Goal: Task Accomplishment & Management: Manage account settings

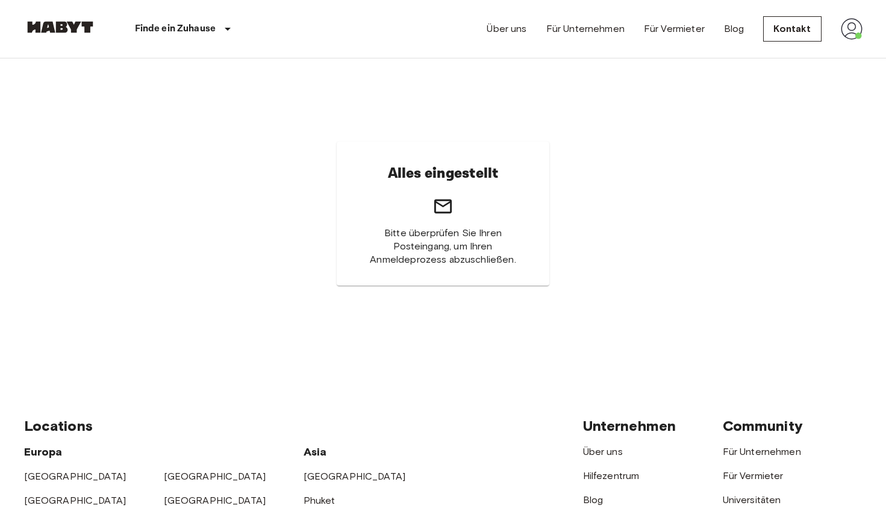
click at [845, 23] on img at bounding box center [852, 29] width 22 height 22
click at [822, 48] on li "Profile" at bounding box center [816, 51] width 120 height 22
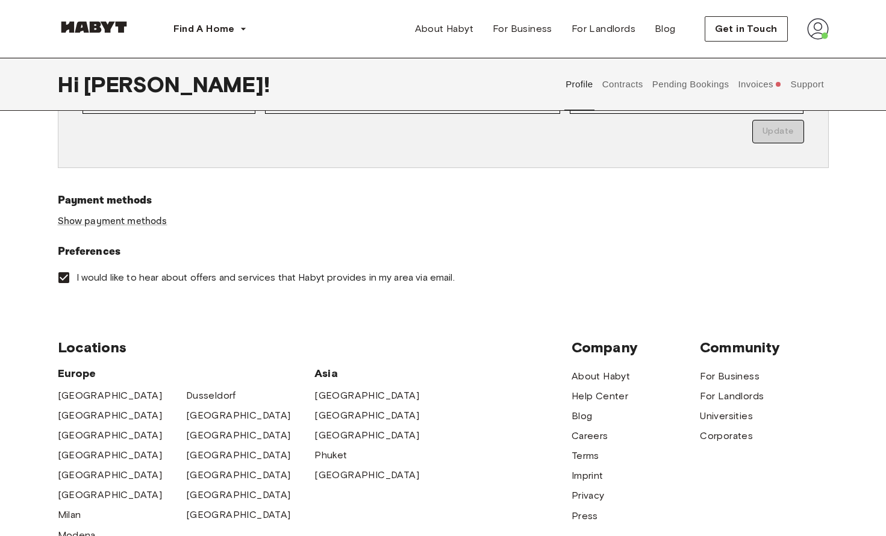
scroll to position [250, 0]
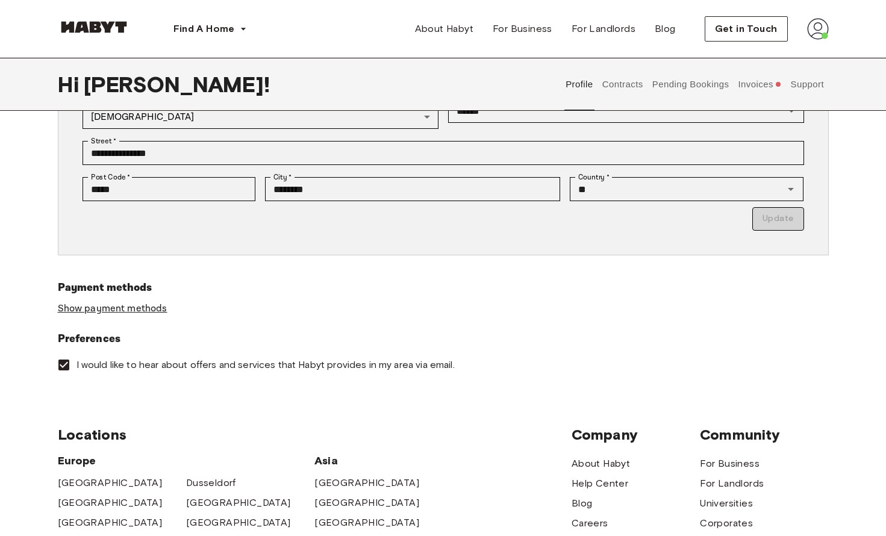
click at [130, 308] on link "Show payment methods" at bounding box center [113, 308] width 110 height 13
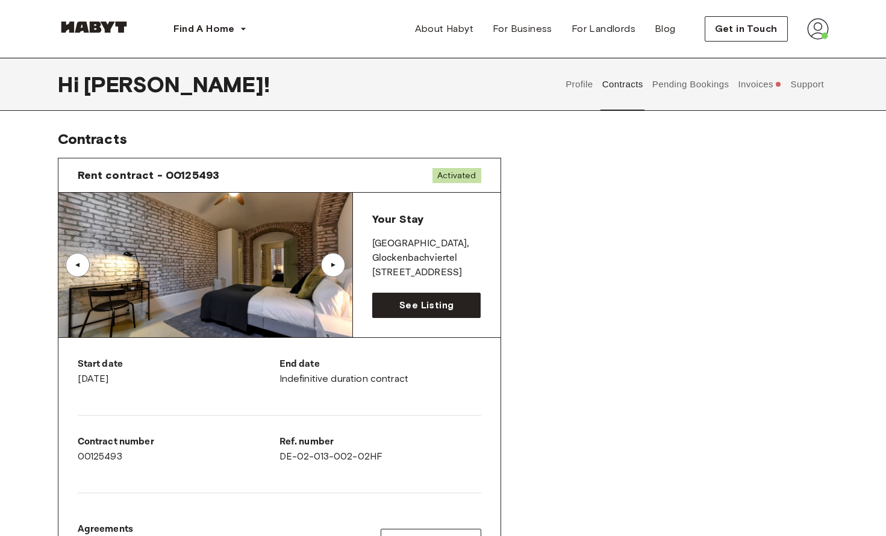
click at [342, 264] on div "▲" at bounding box center [333, 265] width 24 height 24
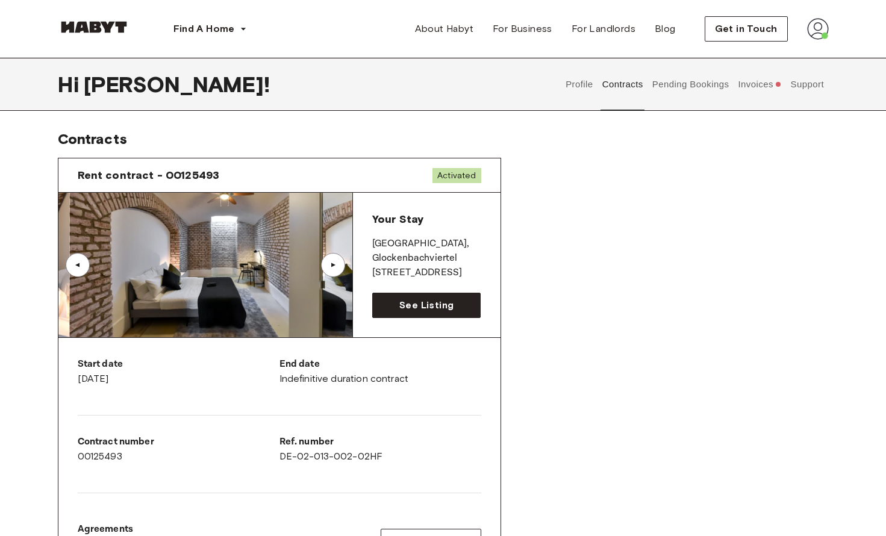
click at [342, 264] on div "▲" at bounding box center [333, 265] width 24 height 24
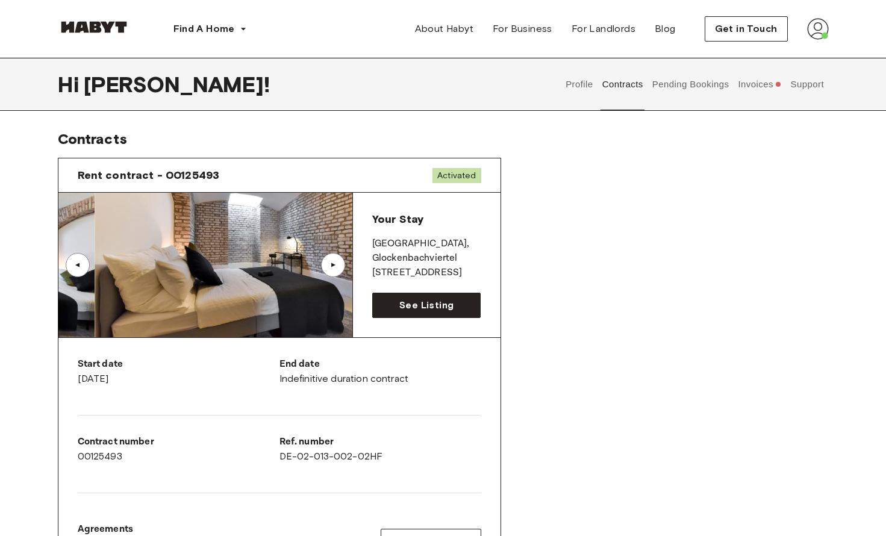
click at [342, 264] on div "▲" at bounding box center [333, 265] width 24 height 24
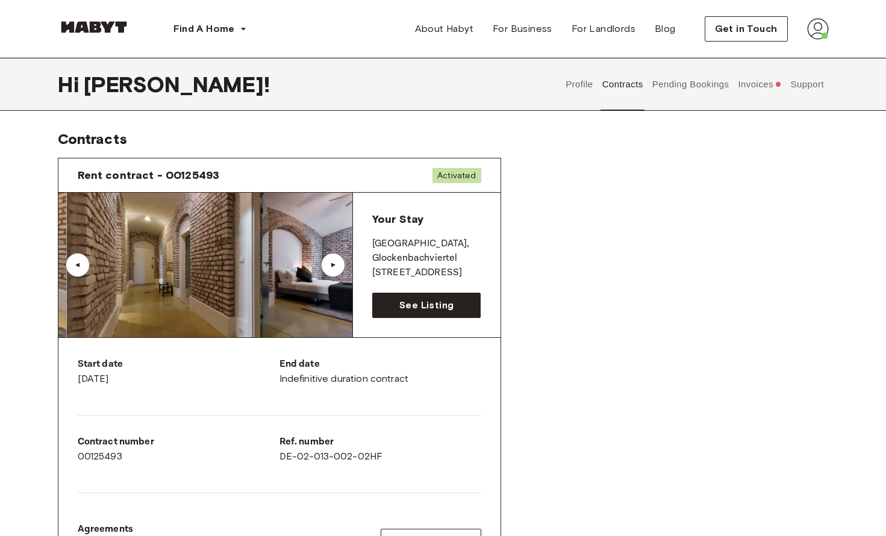
click at [342, 264] on div "▲" at bounding box center [333, 265] width 24 height 24
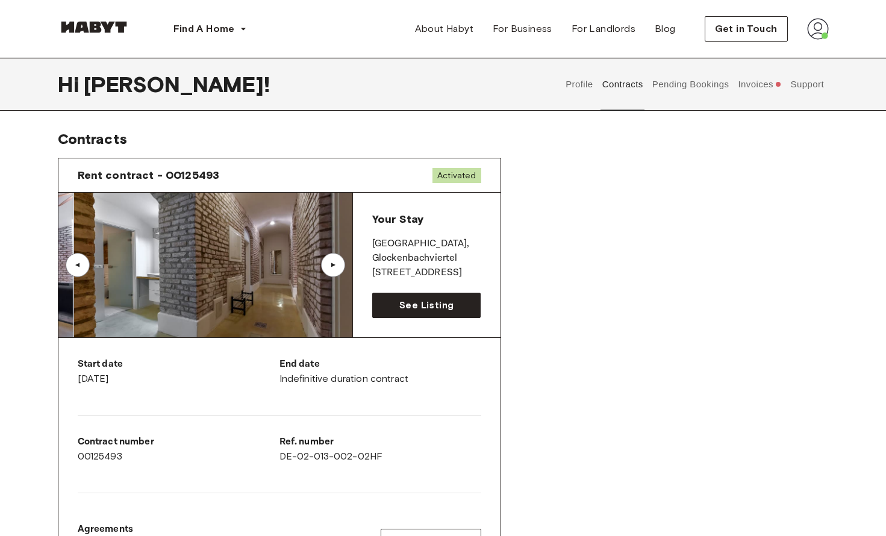
click at [342, 264] on div "▲" at bounding box center [333, 265] width 24 height 24
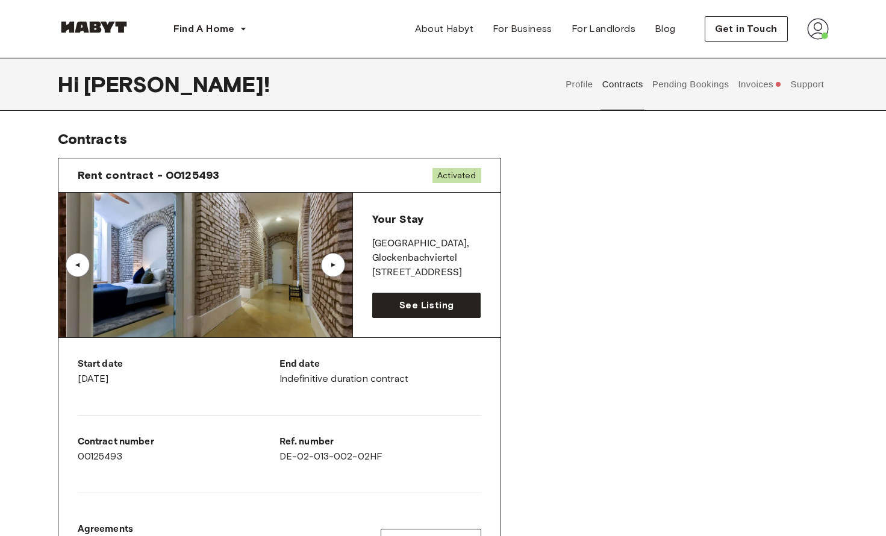
click at [342, 264] on div "▲" at bounding box center [333, 265] width 24 height 24
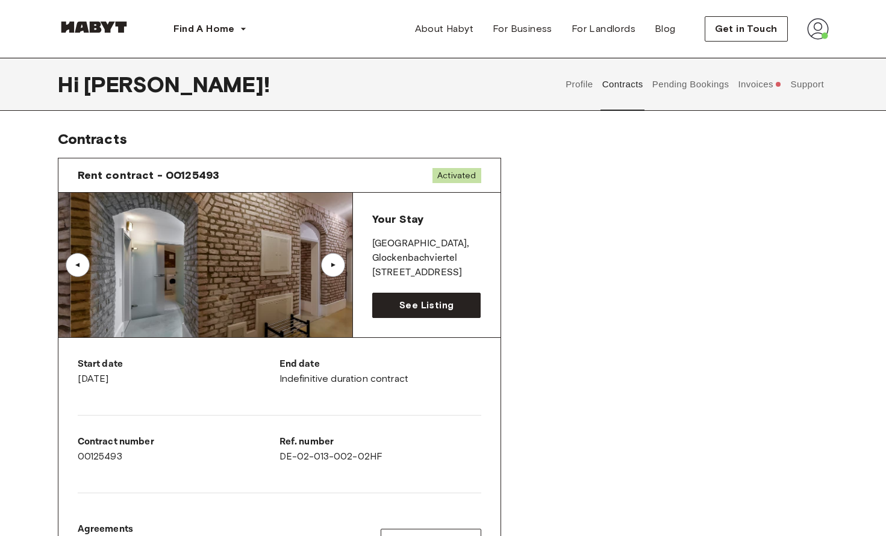
click at [342, 264] on div "▲" at bounding box center [333, 265] width 24 height 24
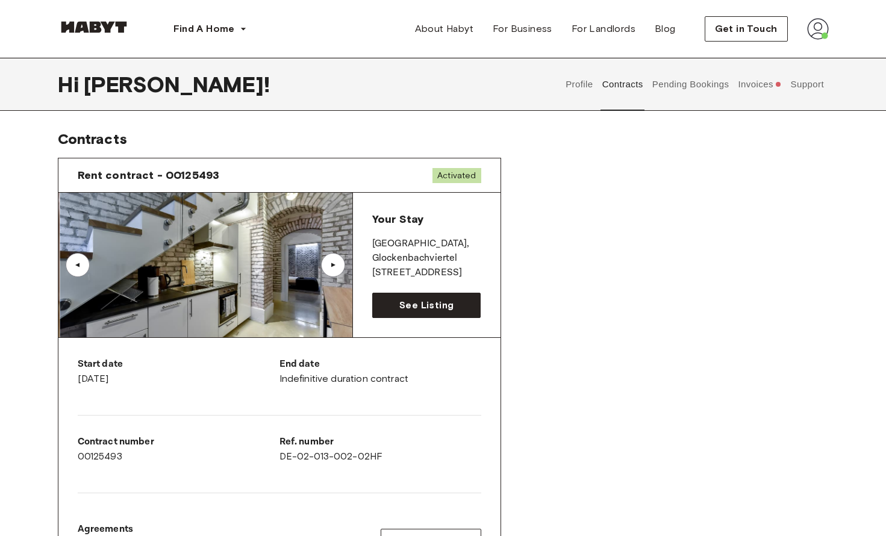
click at [342, 264] on div "▲" at bounding box center [333, 265] width 24 height 24
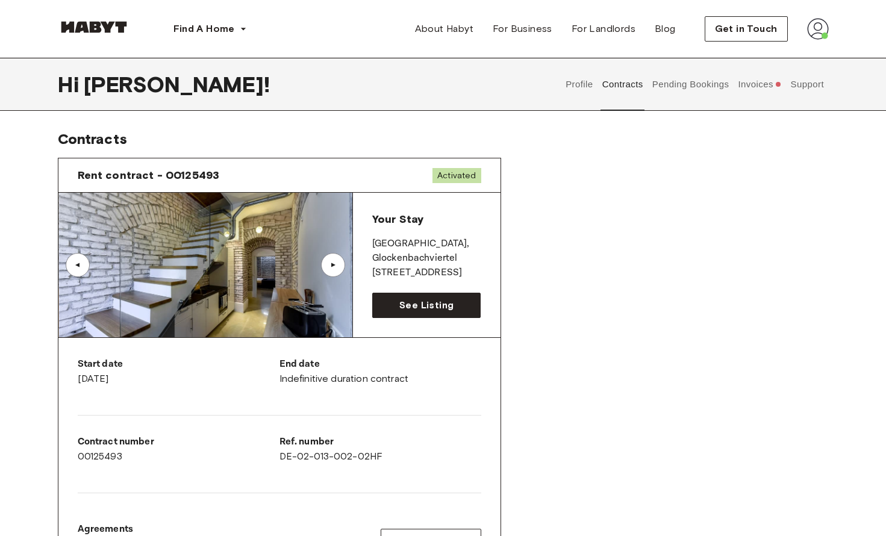
click at [745, 84] on button "Invoices" at bounding box center [760, 84] width 46 height 53
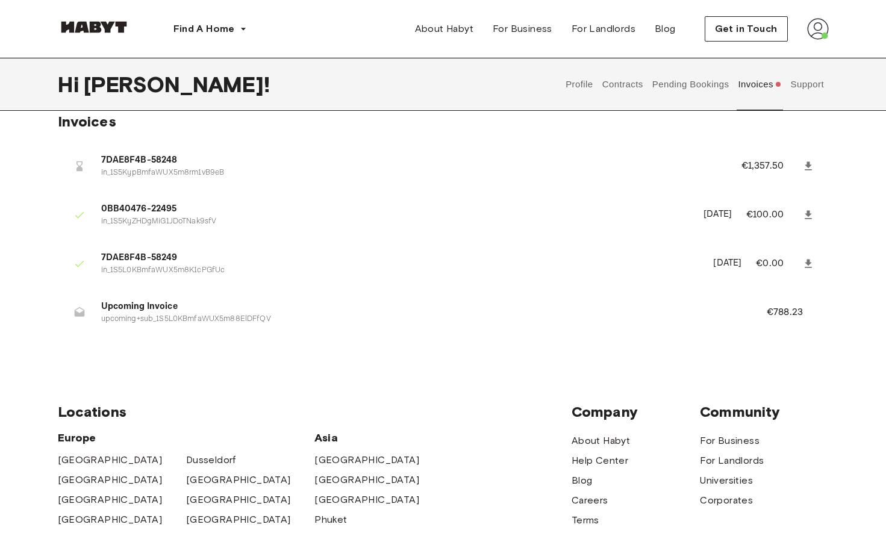
scroll to position [18, 0]
click at [141, 160] on span "7DAE8F4B-58248" at bounding box center [406, 160] width 611 height 14
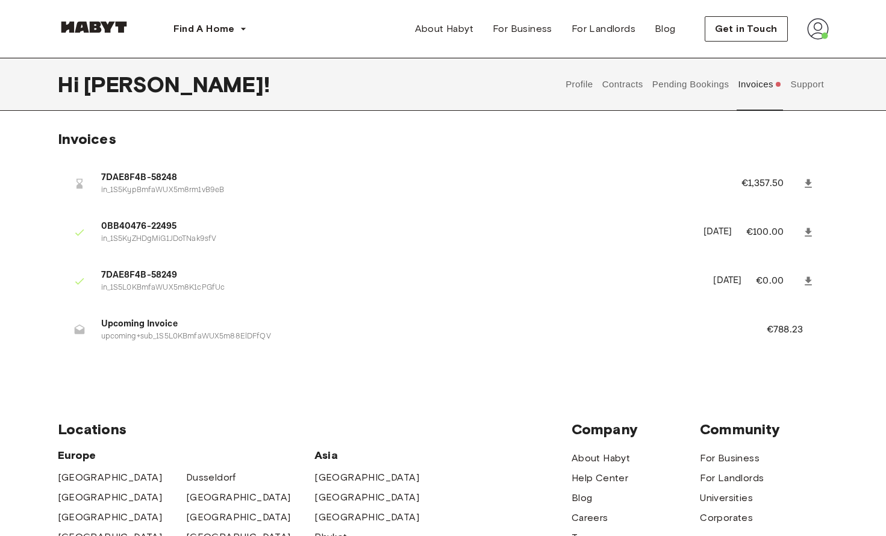
scroll to position [0, 0]
click at [802, 84] on button "Support" at bounding box center [807, 84] width 37 height 53
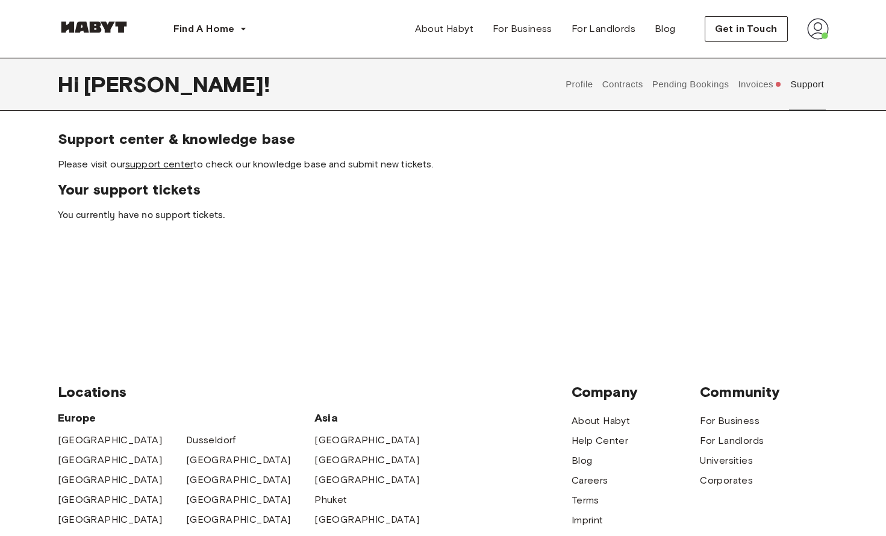
click at [143, 167] on link "support center" at bounding box center [159, 163] width 68 height 11
click at [755, 84] on button "Invoices" at bounding box center [760, 84] width 46 height 53
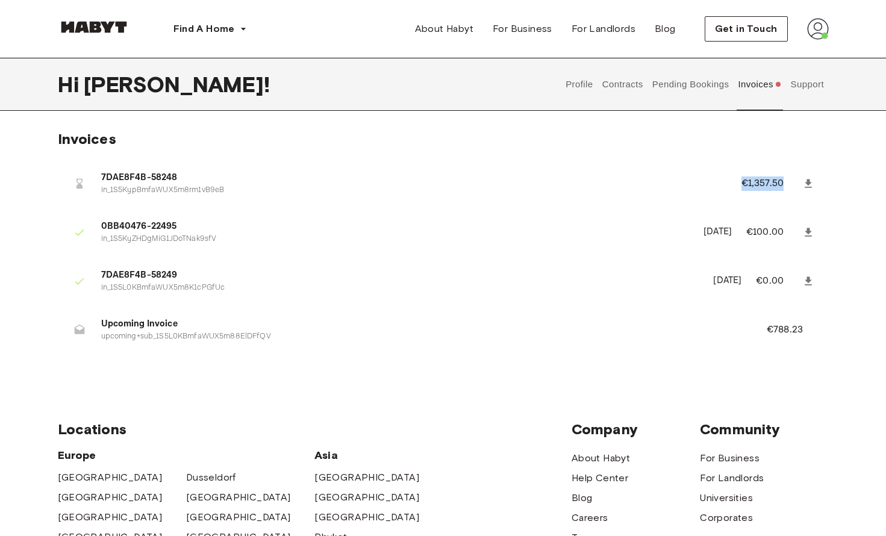
drag, startPoint x: 734, startPoint y: 178, endPoint x: 784, endPoint y: 181, distance: 50.1
click at [784, 181] on li "7DAE8F4B-58248 in_1S5KypBmfaWUX5m8rm1vB9eB €1,357.50" at bounding box center [443, 184] width 771 height 42
copy p "€1,357.50"
click at [819, 86] on button "Support" at bounding box center [807, 84] width 37 height 53
